Goal: Navigation & Orientation: Find specific page/section

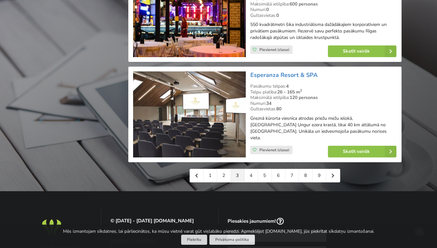
scroll to position [1480, 0]
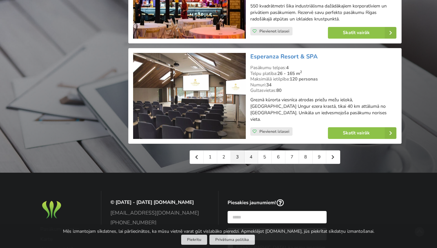
click at [250, 151] on link "4" at bounding box center [252, 157] width 14 height 13
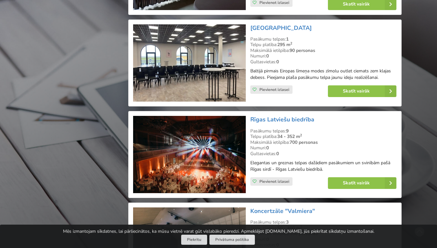
scroll to position [754, 0]
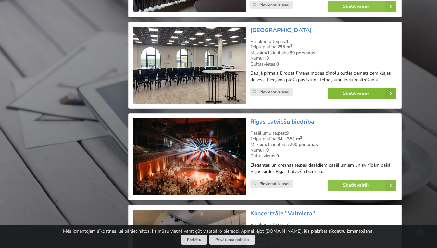
click at [350, 88] on link "Skatīt vairāk" at bounding box center [362, 94] width 69 height 12
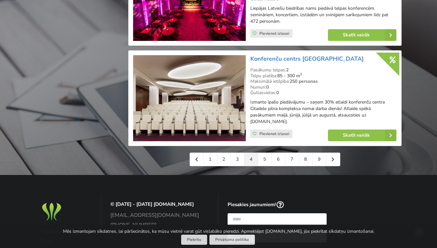
scroll to position [1492, 0]
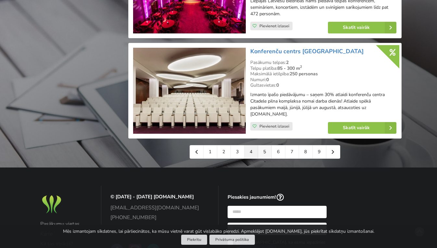
click at [264, 146] on link "5" at bounding box center [265, 152] width 14 height 13
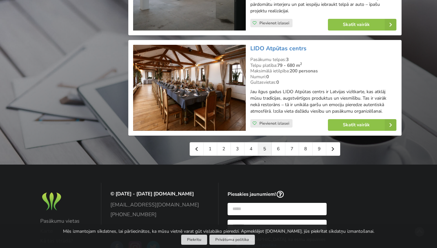
scroll to position [1488, 0]
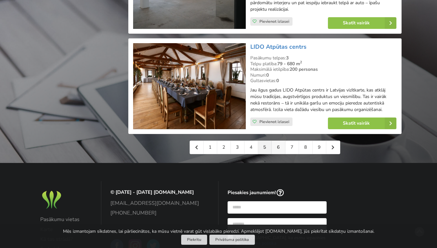
click at [279, 141] on link "6" at bounding box center [279, 147] width 14 height 13
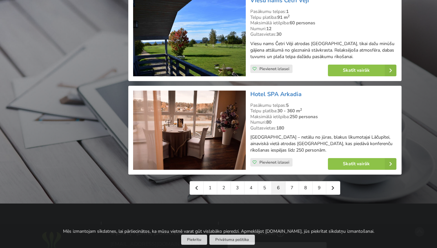
scroll to position [1431, 0]
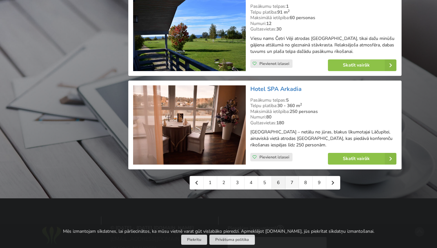
click at [294, 176] on link "7" at bounding box center [293, 182] width 14 height 13
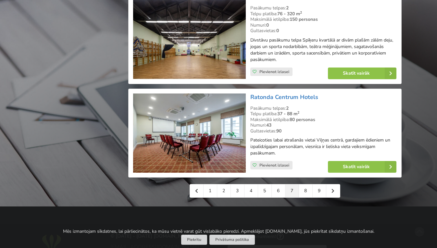
scroll to position [1433, 0]
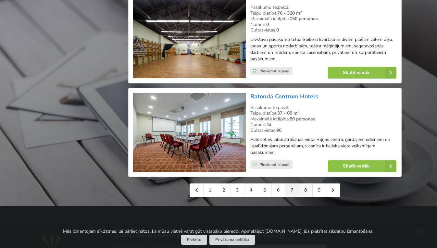
click at [311, 184] on link "8" at bounding box center [306, 190] width 14 height 13
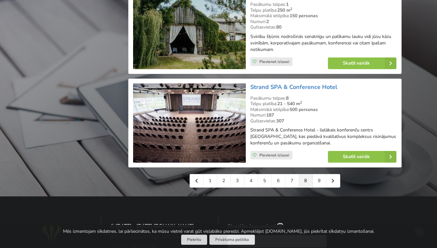
scroll to position [1465, 0]
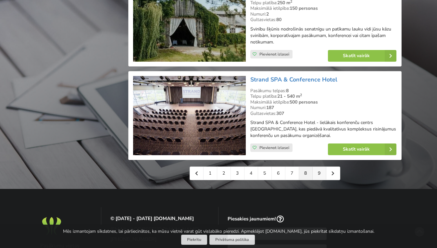
click at [319, 167] on link "9" at bounding box center [320, 173] width 14 height 13
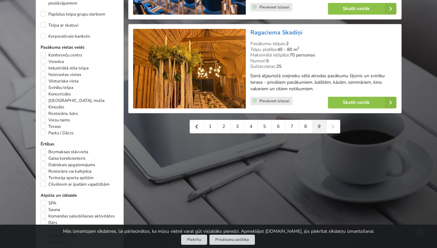
scroll to position [367, 0]
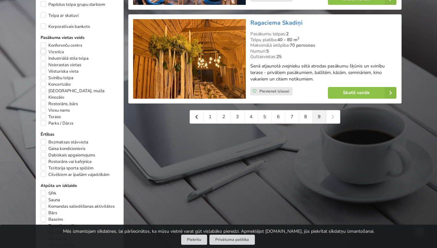
click at [56, 51] on label "Viesnīca" at bounding box center [52, 52] width 23 height 6
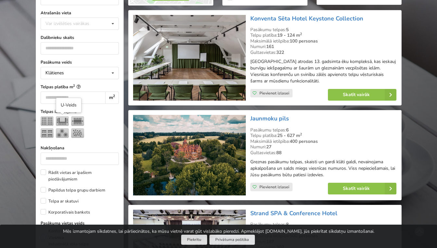
scroll to position [180, 0]
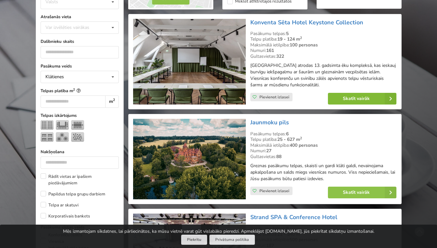
click at [364, 96] on link "Skatīt vairāk" at bounding box center [362, 99] width 69 height 12
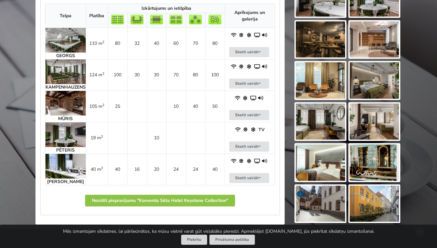
scroll to position [357, 0]
